Goal: Task Accomplishment & Management: Use online tool/utility

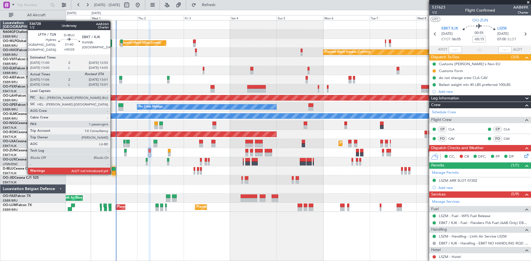
click at [113, 173] on div at bounding box center [114, 173] width 4 height 4
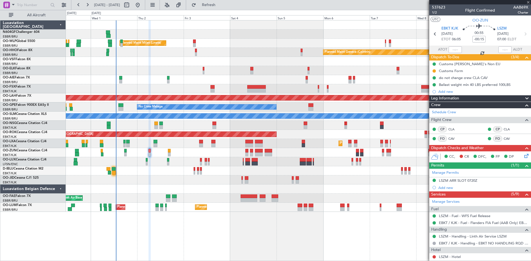
type input "+00:05"
type input "11:16"
type input "1"
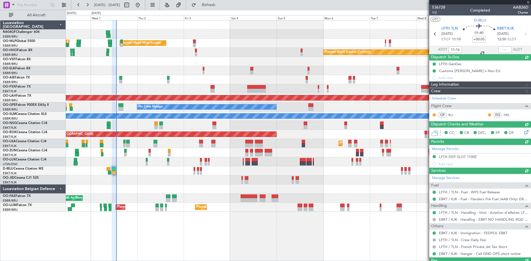
type input "13:01"
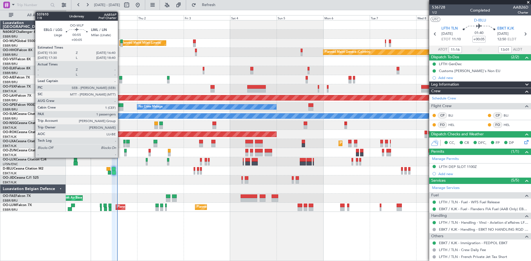
click at [120, 45] on div at bounding box center [121, 45] width 2 height 4
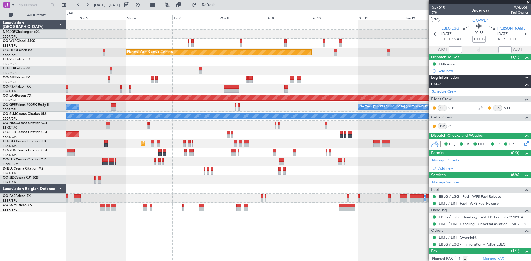
click at [126, 53] on div "Planned Maint Geneva (Cointrin)" at bounding box center [219, 53] width 186 height 6
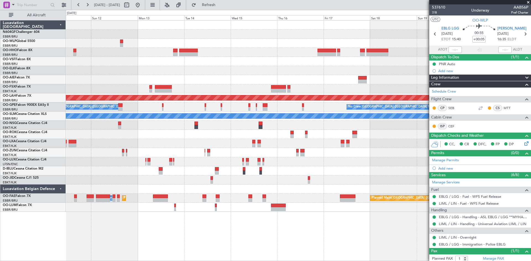
click at [144, 48] on div "Planned Maint Geneva (Cointrin) Planned [GEOGRAPHIC_DATA][PERSON_NAME]-[GEOGRAP…" at bounding box center [298, 116] width 465 height 192
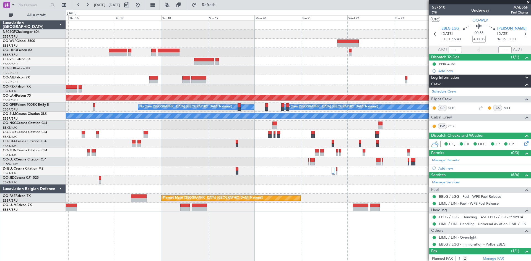
click at [137, 46] on div at bounding box center [298, 43] width 465 height 9
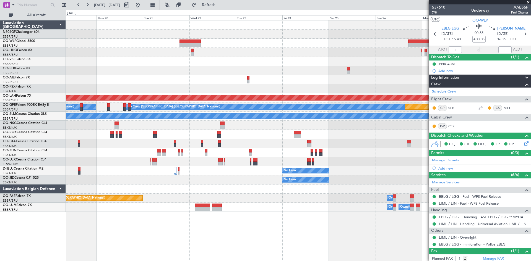
click at [168, 56] on div "Planned Maint [PERSON_NAME]-[GEOGRAPHIC_DATA][PERSON_NAME] ([GEOGRAPHIC_DATA][P…" at bounding box center [298, 116] width 465 height 192
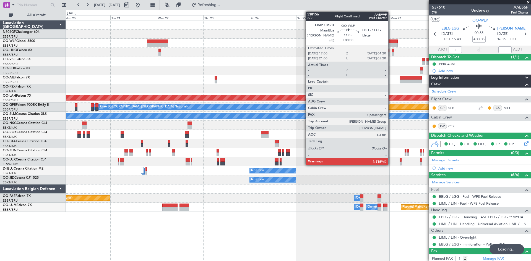
click at [200, 38] on div "Planned Maint [PERSON_NAME]-[GEOGRAPHIC_DATA][PERSON_NAME] ([GEOGRAPHIC_DATA][P…" at bounding box center [298, 116] width 465 height 192
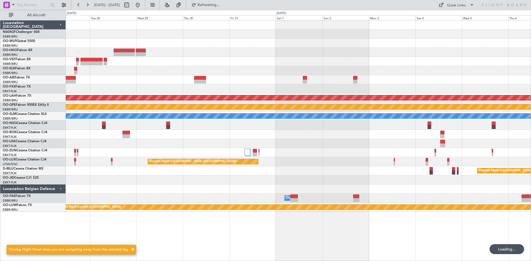
click at [196, 51] on div "Planned Maint [PERSON_NAME]-[GEOGRAPHIC_DATA][PERSON_NAME] ([GEOGRAPHIC_DATA][P…" at bounding box center [298, 116] width 465 height 192
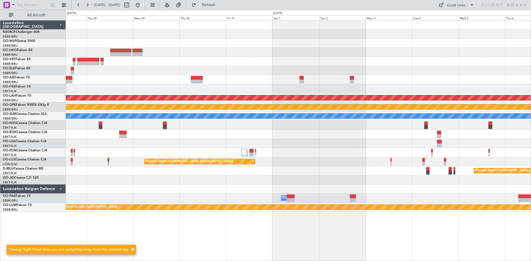
click at [531, 109] on div "Planned Maint [PERSON_NAME]-[GEOGRAPHIC_DATA][PERSON_NAME] ([GEOGRAPHIC_DATA][P…" at bounding box center [265, 135] width 531 height 251
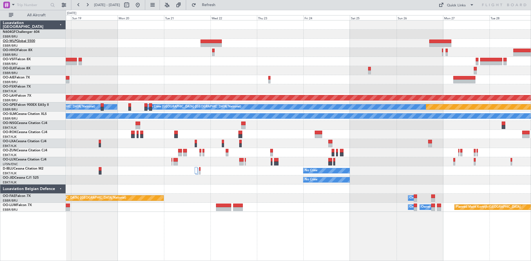
click at [29, 42] on link "OO-WLP Global 5500" at bounding box center [19, 41] width 32 height 3
